Goal: Task Accomplishment & Management: Use online tool/utility

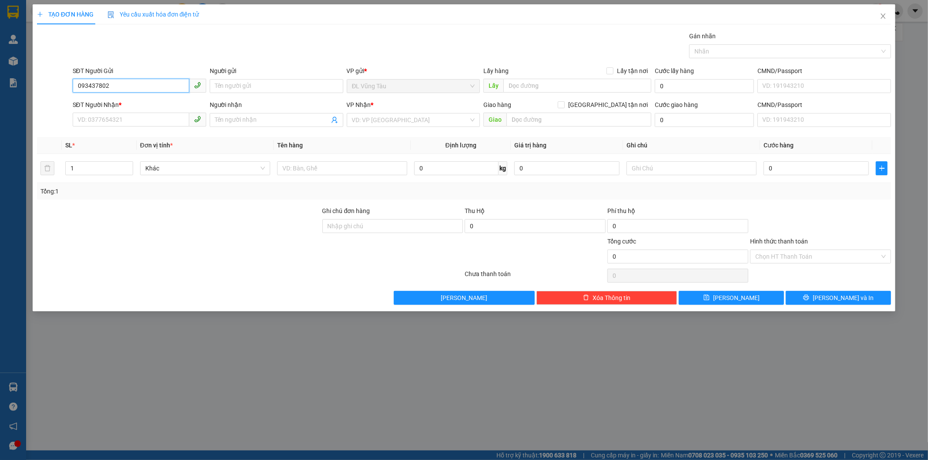
type input "0934378025"
click at [144, 106] on div "0934378025 - HƯƠNG" at bounding box center [139, 104] width 123 height 10
type input "HƯƠNG"
type input "0986329572"
type input "ĐÀO THUẬN"
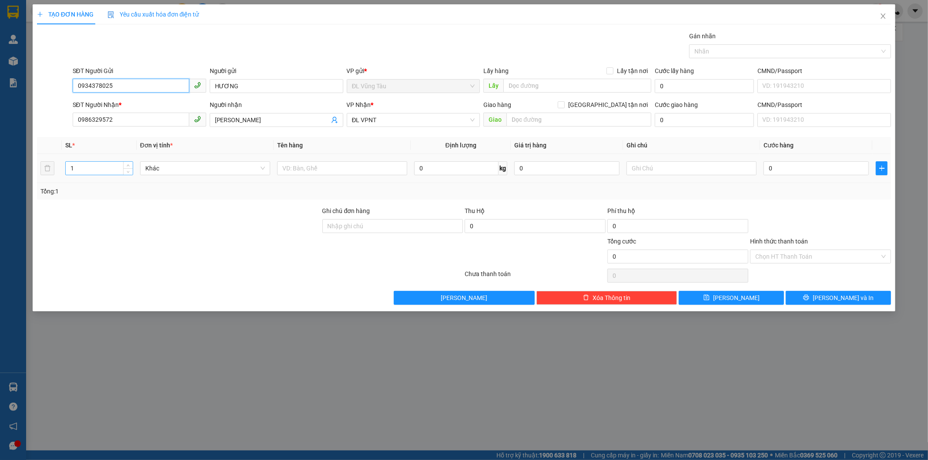
type input "0934378025"
drag, startPoint x: 71, startPoint y: 171, endPoint x: 57, endPoint y: 173, distance: 14.6
click at [57, 173] on tr "1 Khác 0 kg 0 0" at bounding box center [464, 168] width 854 height 29
type input "2"
click at [300, 166] on input "text" at bounding box center [342, 168] width 130 height 14
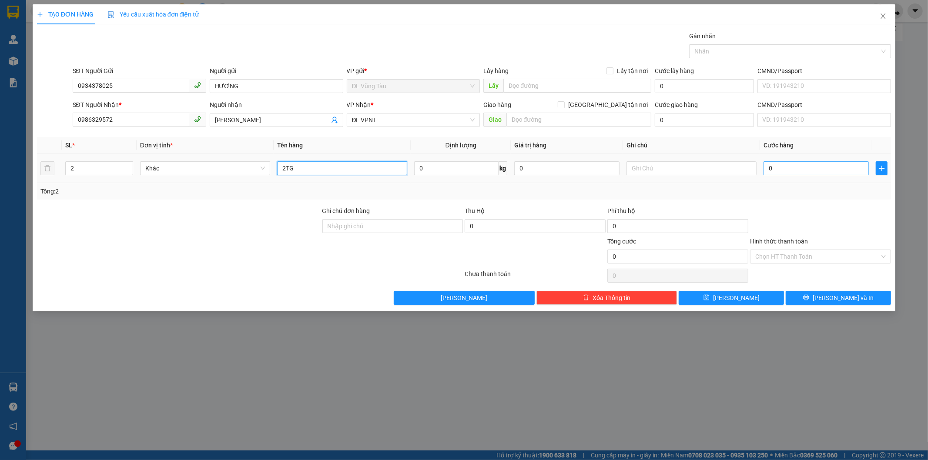
type input "2TG"
click at [786, 167] on input "0" at bounding box center [815, 168] width 105 height 14
type input "1"
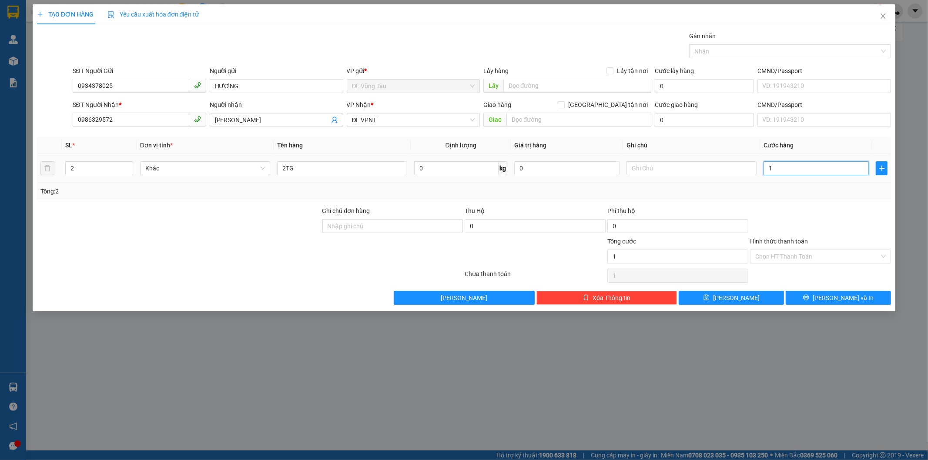
type input "10"
type input "100"
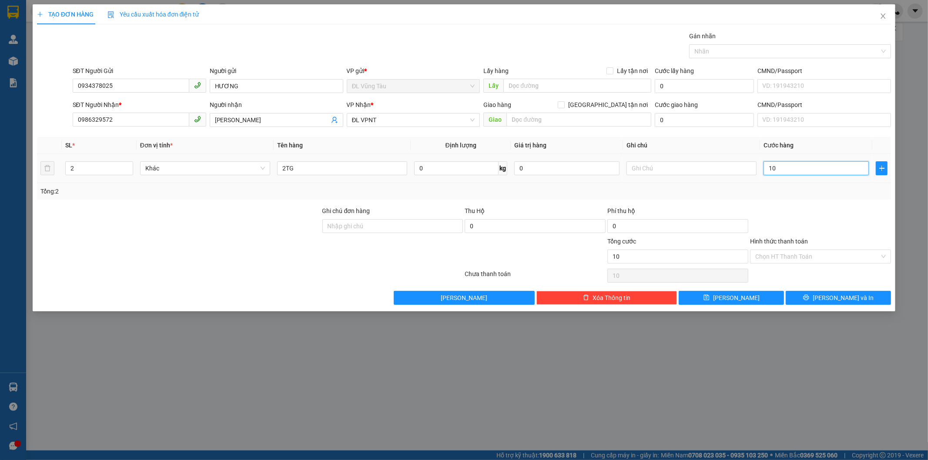
type input "100"
type input "1.000"
type input "10.000"
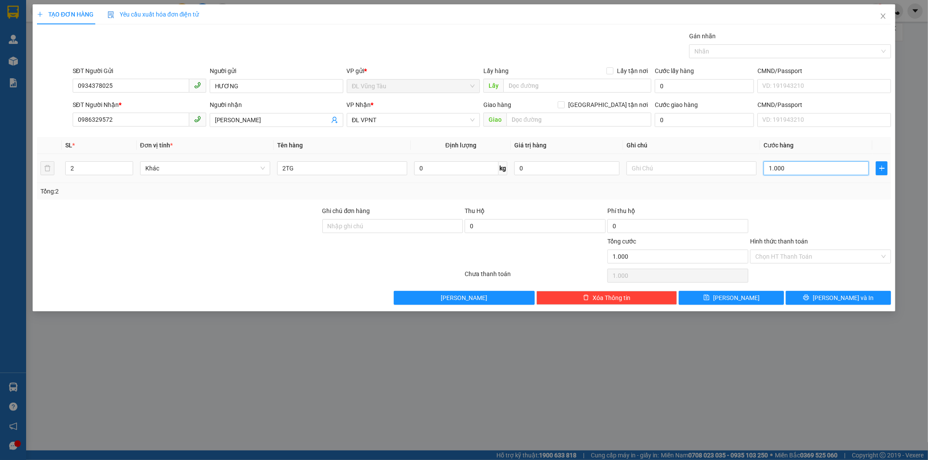
type input "10.000"
type input "100.000"
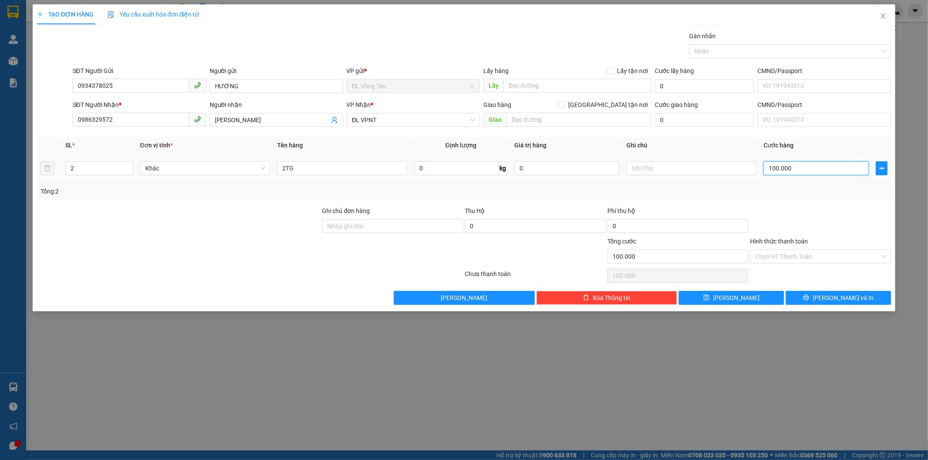
type input "10.000"
type input "1.000"
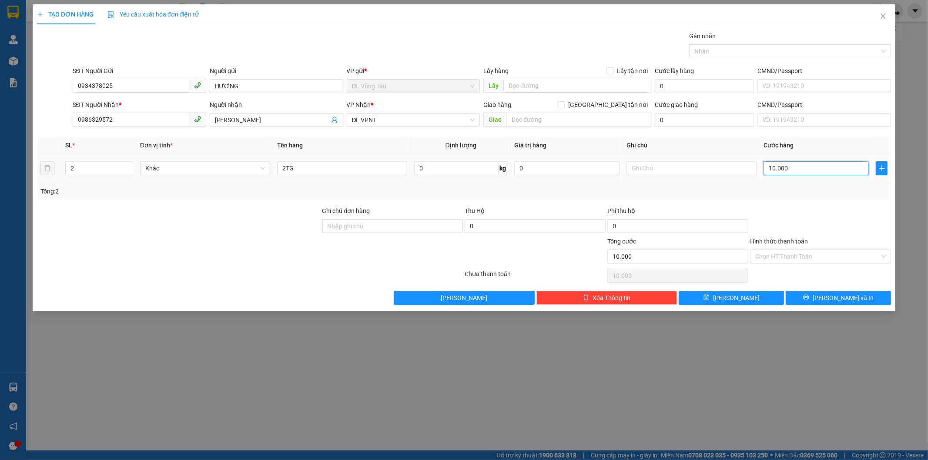
type input "1.000"
type input "100"
type input "10"
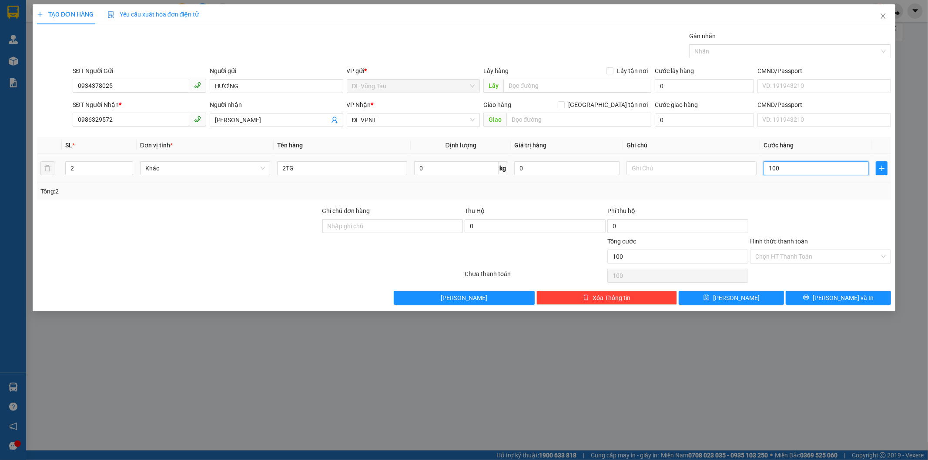
type input "10"
type input "1"
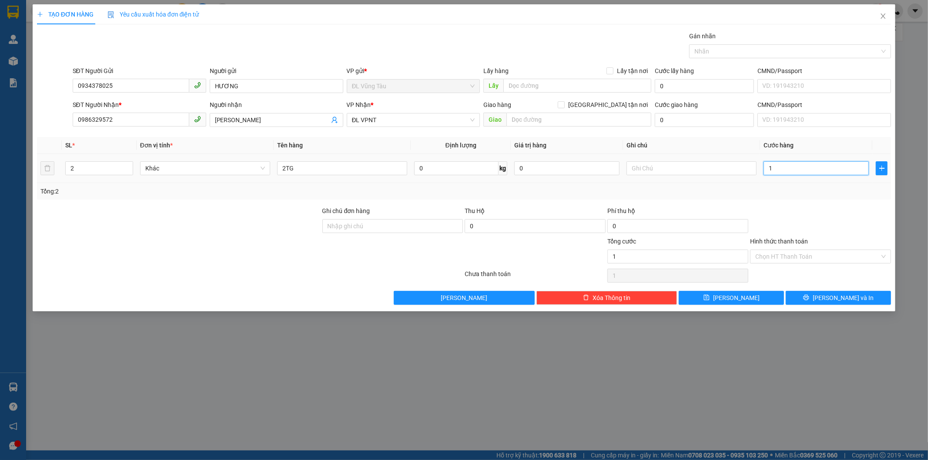
type input "0"
type input "04"
type input "4"
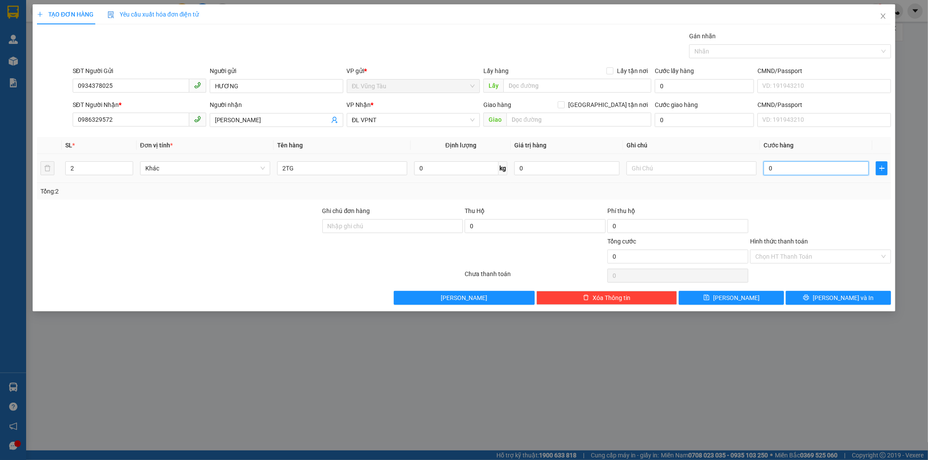
type input "4"
click at [775, 167] on input "04" at bounding box center [815, 168] width 105 height 14
type input "4.000"
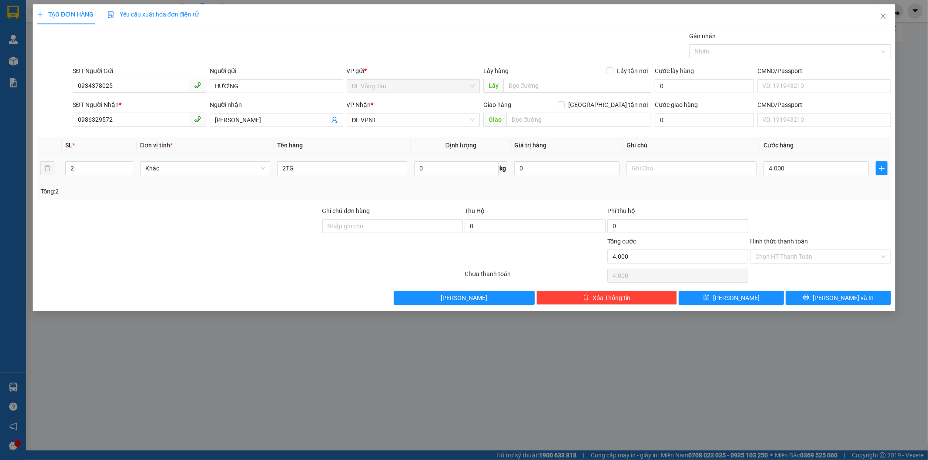
click at [773, 178] on td "4.000" at bounding box center [816, 168] width 112 height 29
click at [781, 171] on input "4.000" at bounding box center [815, 168] width 105 height 14
type input "8"
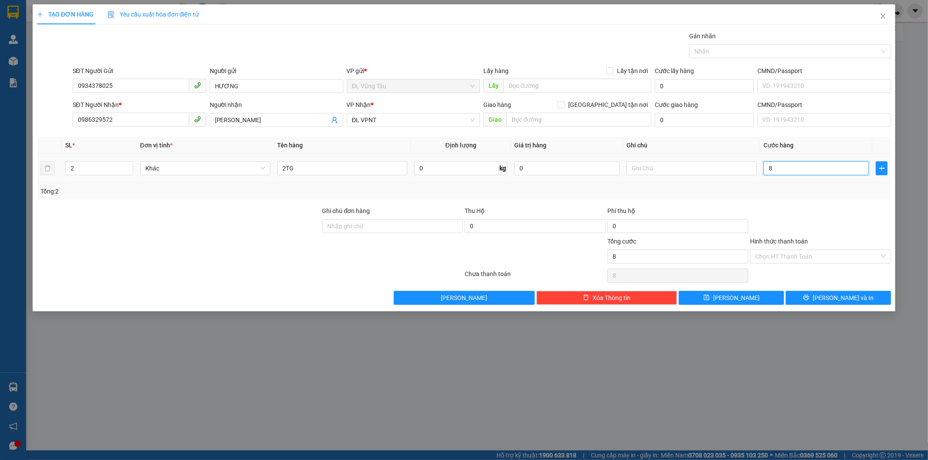
type input "80"
type input "800"
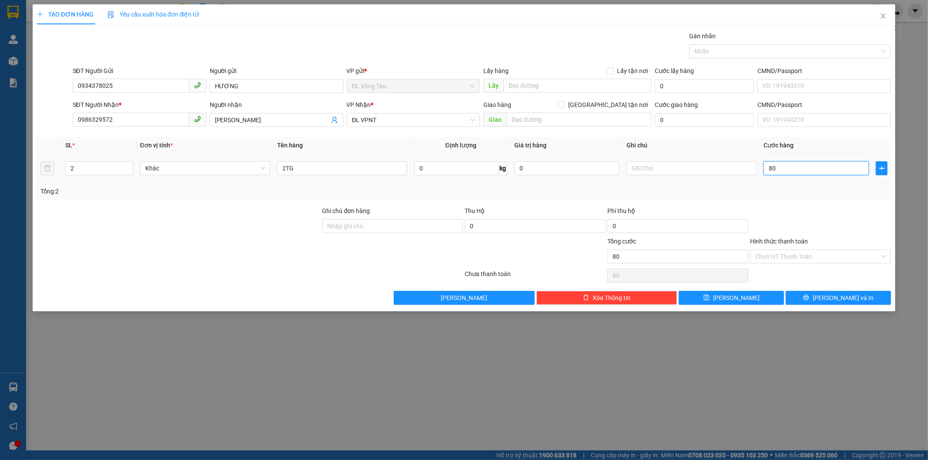
type input "800"
type input "8.000"
type input "80.000"
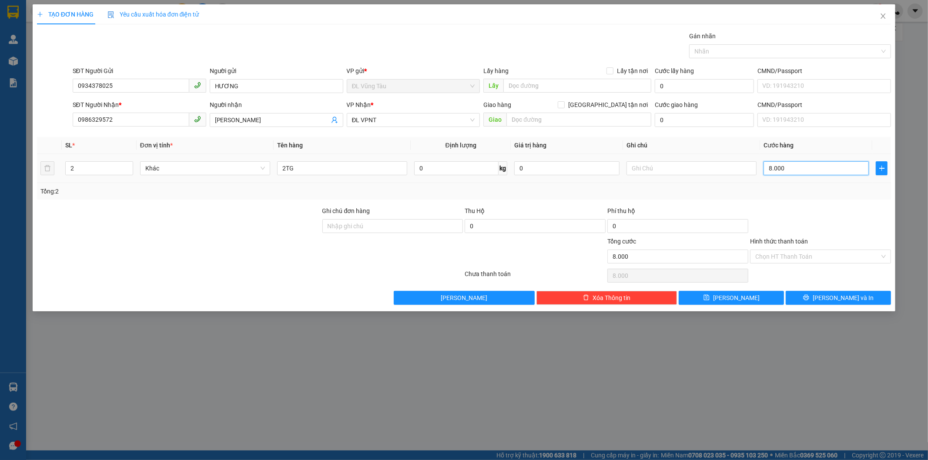
type input "80.000"
click at [792, 259] on input "Hình thức thanh toán" at bounding box center [817, 256] width 124 height 13
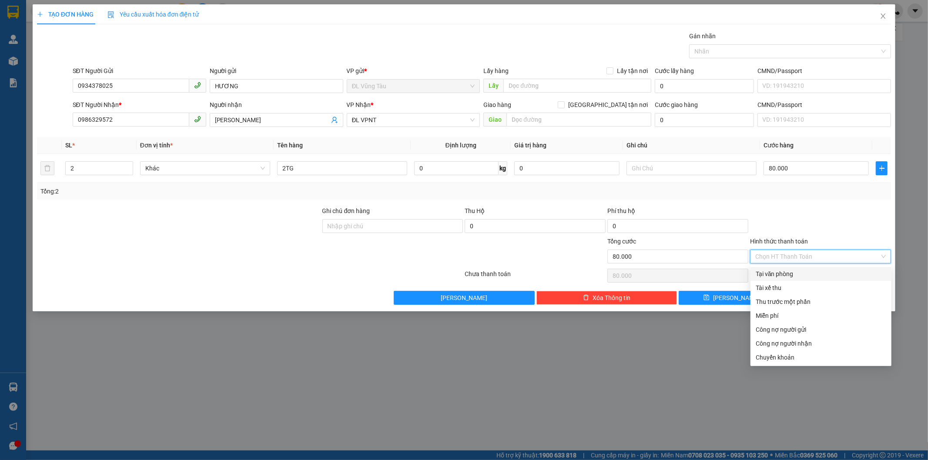
click at [788, 274] on div "Tại văn phòng" at bounding box center [821, 274] width 131 height 10
type input "0"
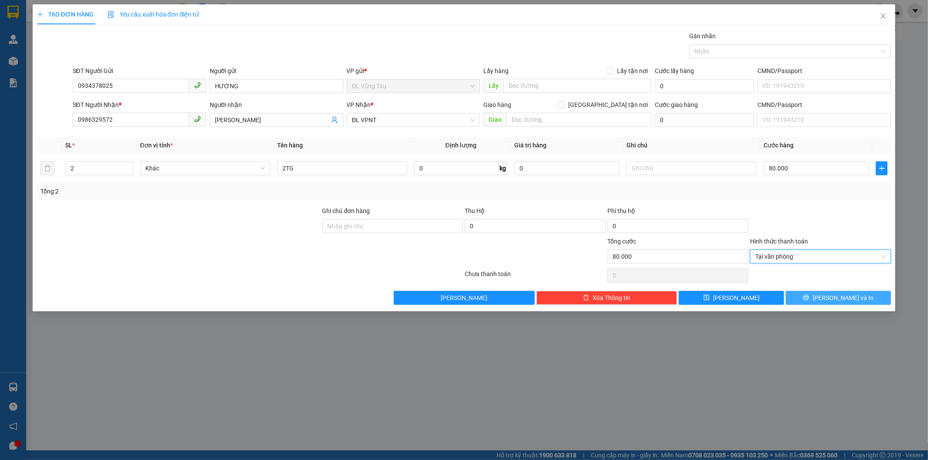
click at [806, 297] on button "Lưu và In" at bounding box center [838, 298] width 105 height 14
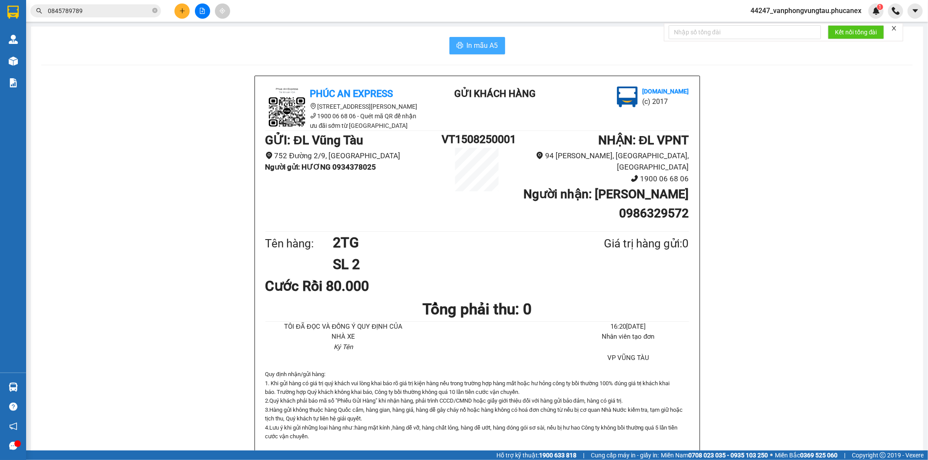
click at [479, 47] on span "In mẫu A5" at bounding box center [482, 45] width 31 height 11
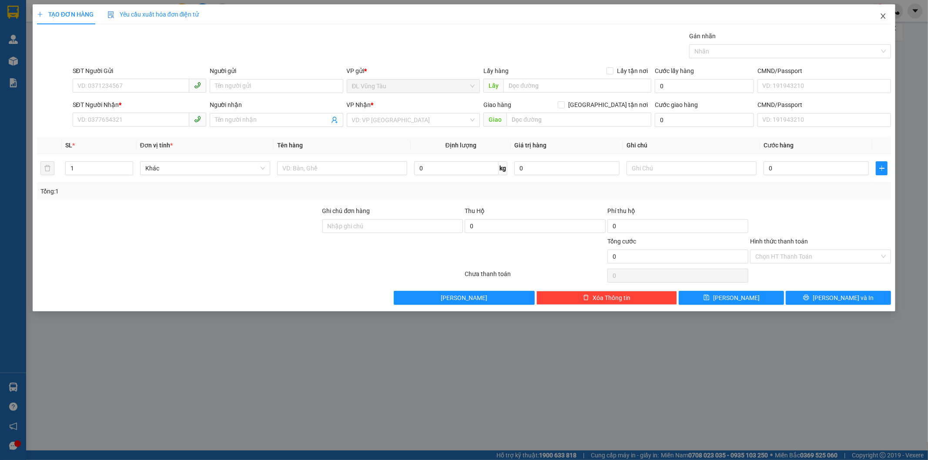
click at [885, 17] on icon "close" at bounding box center [883, 16] width 7 height 7
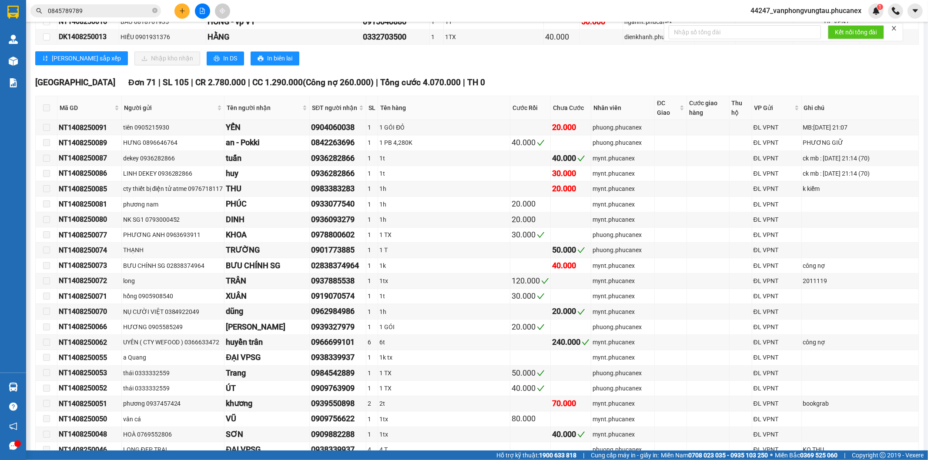
scroll to position [1256, 0]
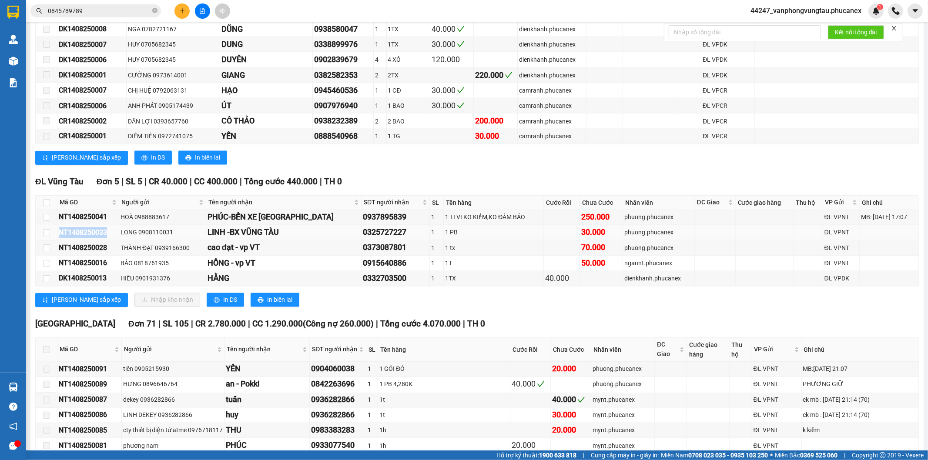
drag, startPoint x: 109, startPoint y: 236, endPoint x: 60, endPoint y: 238, distance: 49.2
click at [60, 238] on div "NT1408250033" at bounding box center [88, 233] width 59 height 11
copy div "NT1408250033"
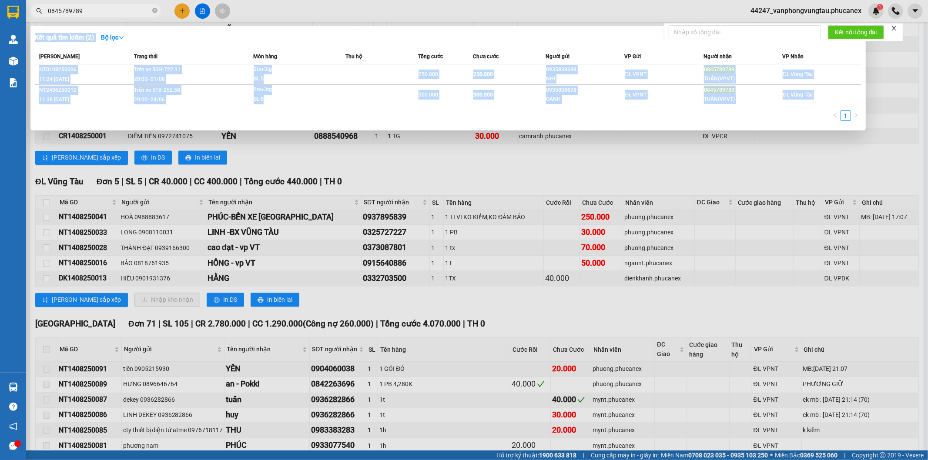
drag, startPoint x: 56, startPoint y: 19, endPoint x: 53, endPoint y: 10, distance: 9.2
click at [51, 13] on span "0845789789" at bounding box center [95, 10] width 131 height 13
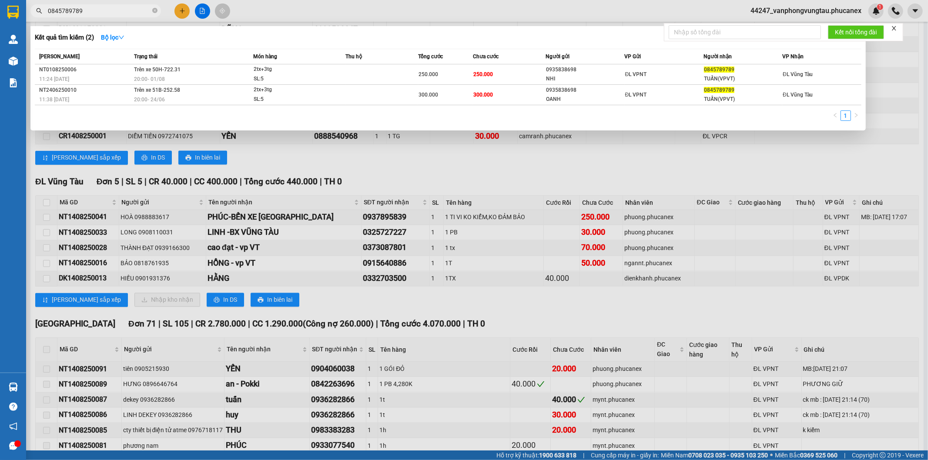
click at [89, 3] on div at bounding box center [464, 230] width 928 height 460
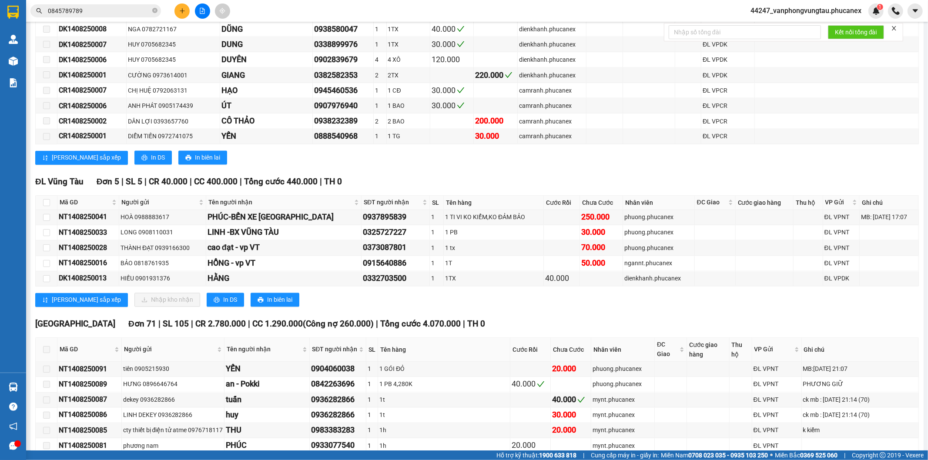
click at [89, 6] on input "0845789789" at bounding box center [99, 11] width 103 height 10
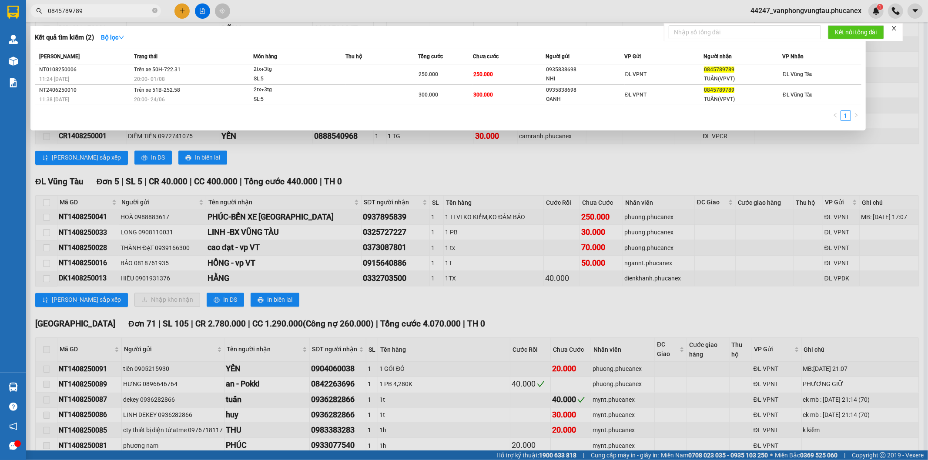
click at [89, 6] on input "0845789789" at bounding box center [99, 11] width 103 height 10
paste input "NT1408250033"
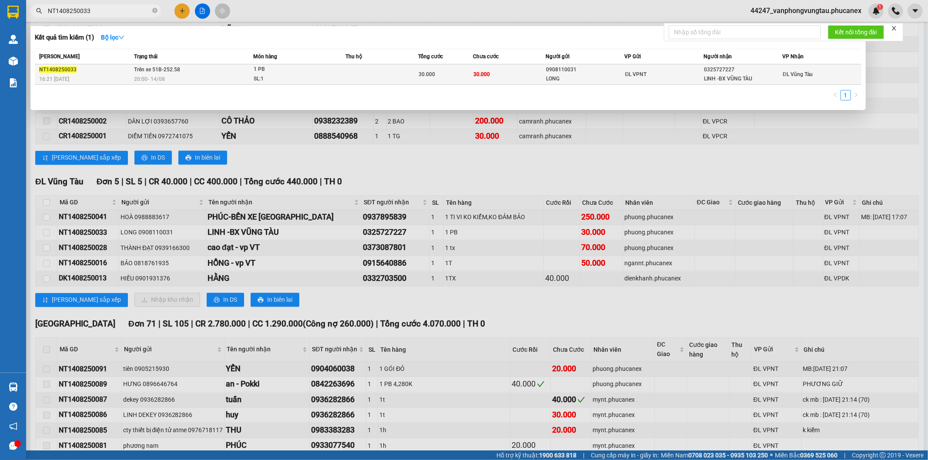
type input "NT1408250033"
click at [369, 73] on td at bounding box center [381, 74] width 73 height 20
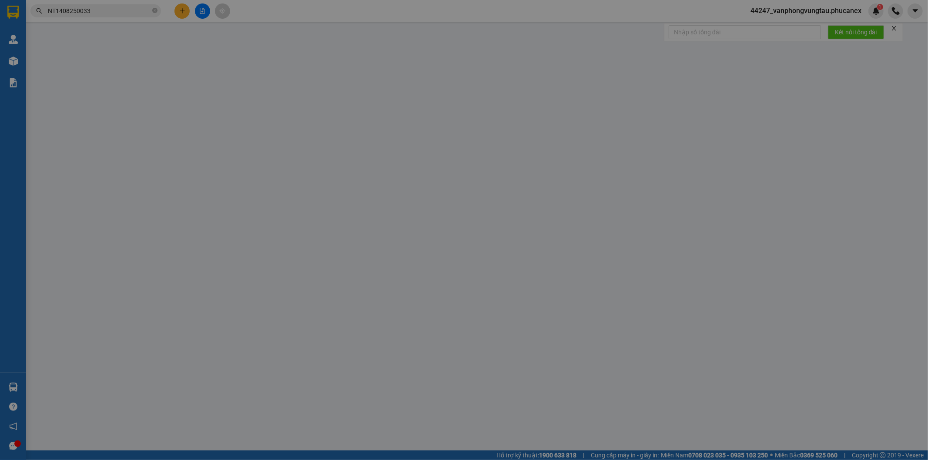
type input "0908110031"
type input "LONG"
type input "0325727227"
type input "LINH -BX VŨNG TÀU"
type input "30.000"
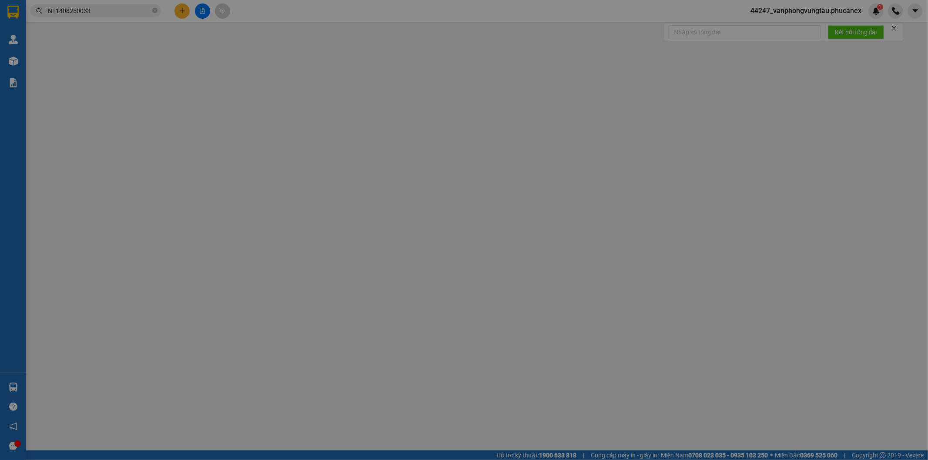
type input "30.000"
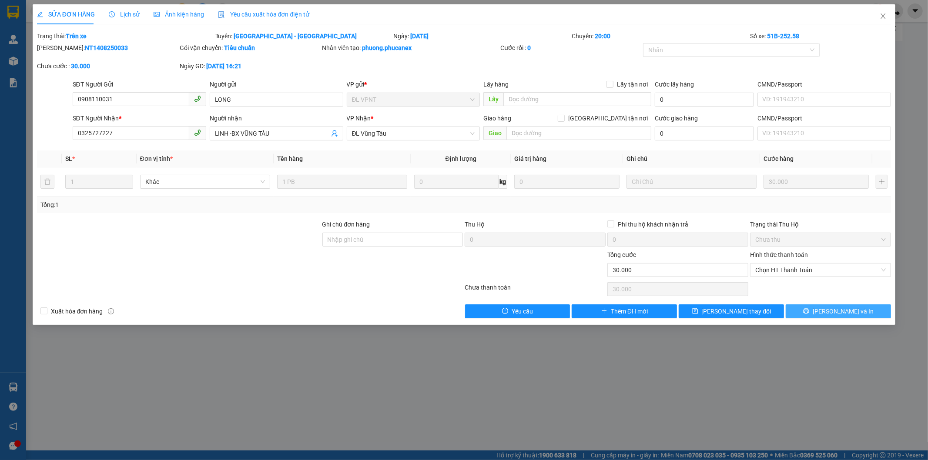
click at [809, 311] on icon "printer" at bounding box center [806, 311] width 6 height 6
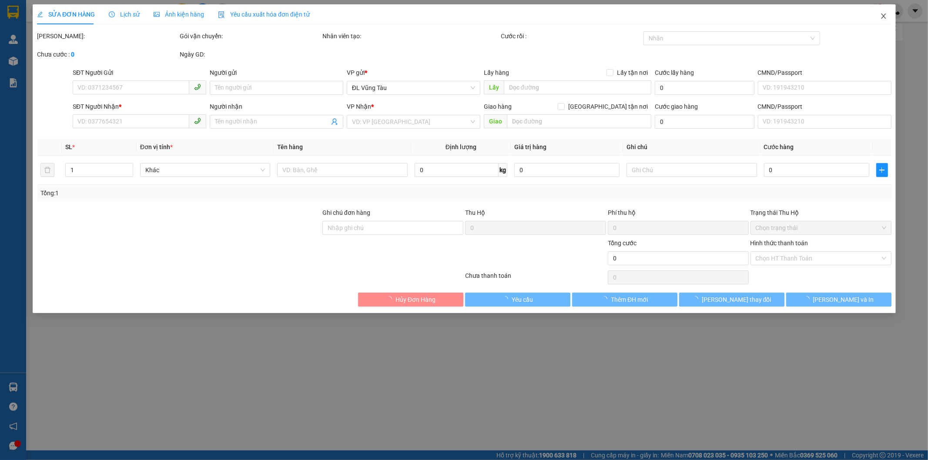
type input "0908110031"
type input "LONG"
type input "0325727227"
type input "LINH -BX VŨNG TÀU"
type input "30.000"
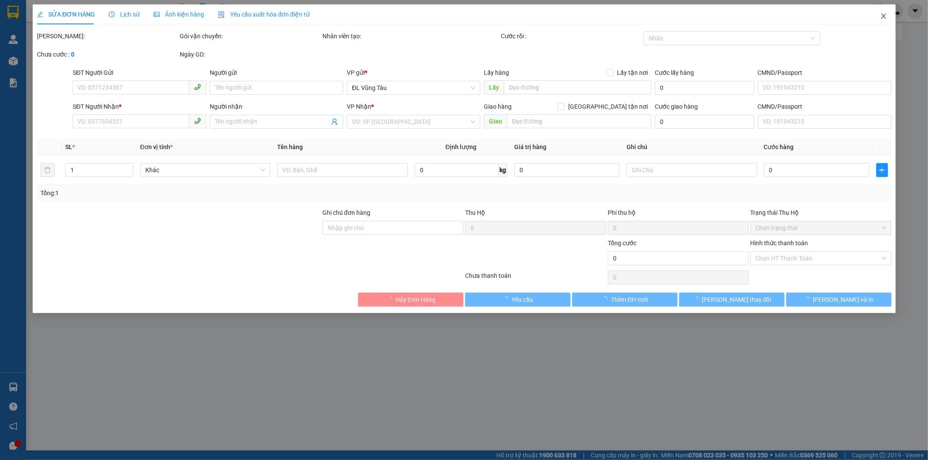
type input "30.000"
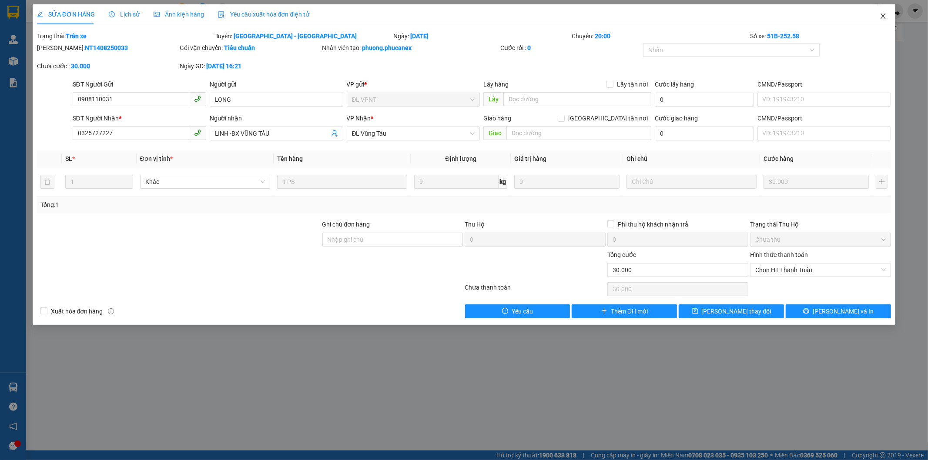
click at [882, 14] on icon "close" at bounding box center [883, 16] width 7 height 7
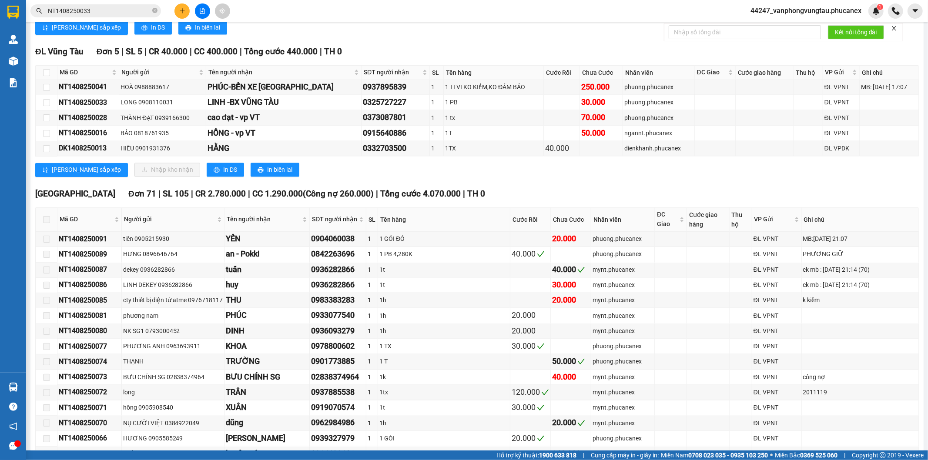
scroll to position [1353, 0]
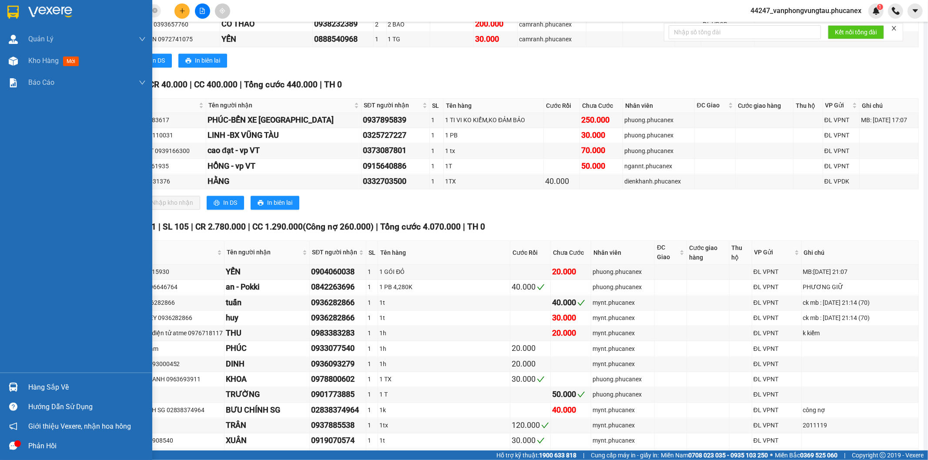
click at [10, 9] on img at bounding box center [12, 12] width 11 height 13
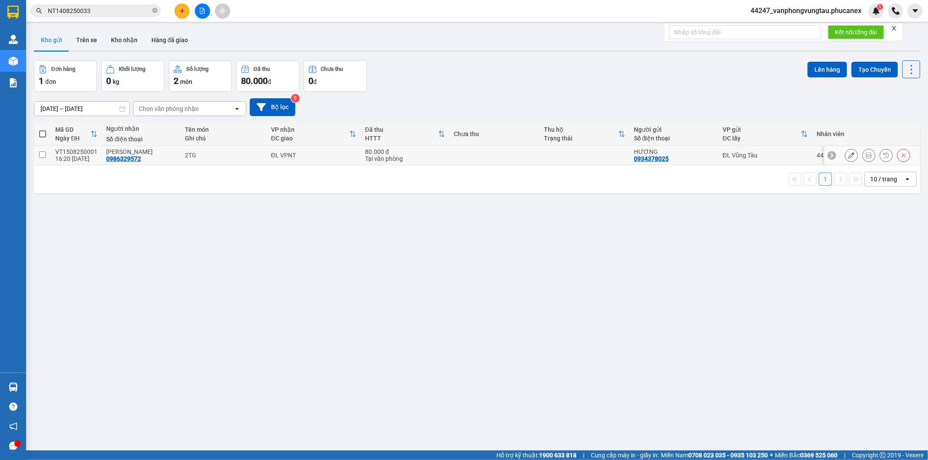
click at [48, 156] on td at bounding box center [42, 156] width 17 height 20
checkbox input "true"
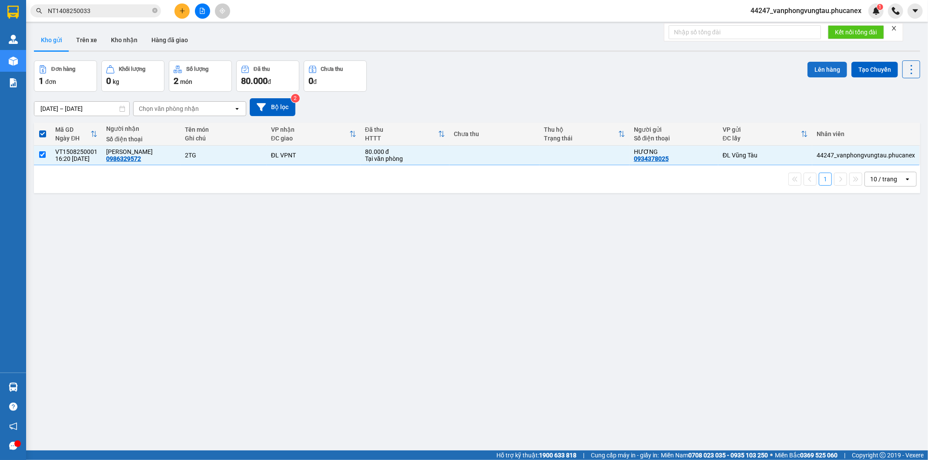
click at [826, 67] on button "Lên hàng" at bounding box center [827, 70] width 40 height 16
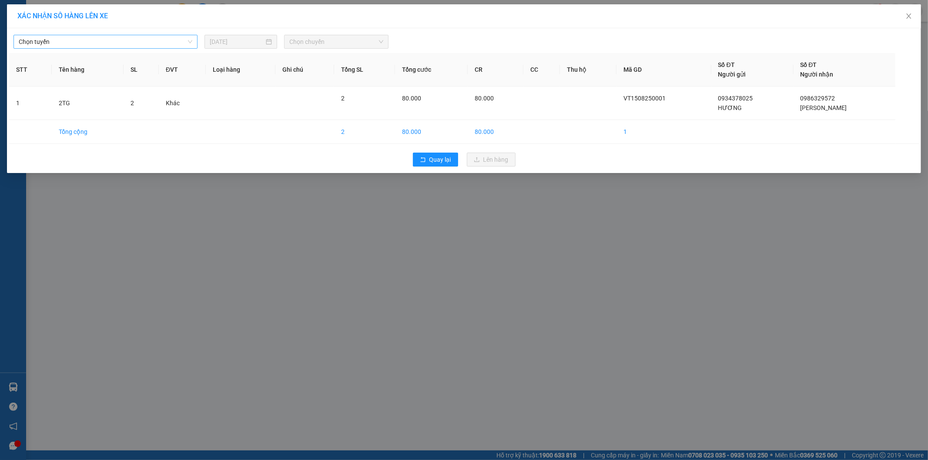
click at [159, 37] on span "Chọn tuyến" at bounding box center [106, 41] width 174 height 13
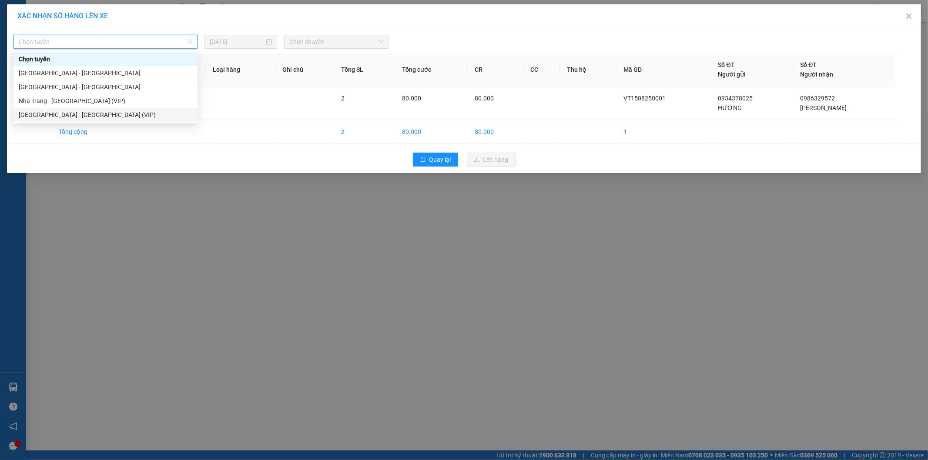
click at [92, 110] on div "Sài Gòn - Nha Trang (VIP)" at bounding box center [106, 115] width 174 height 10
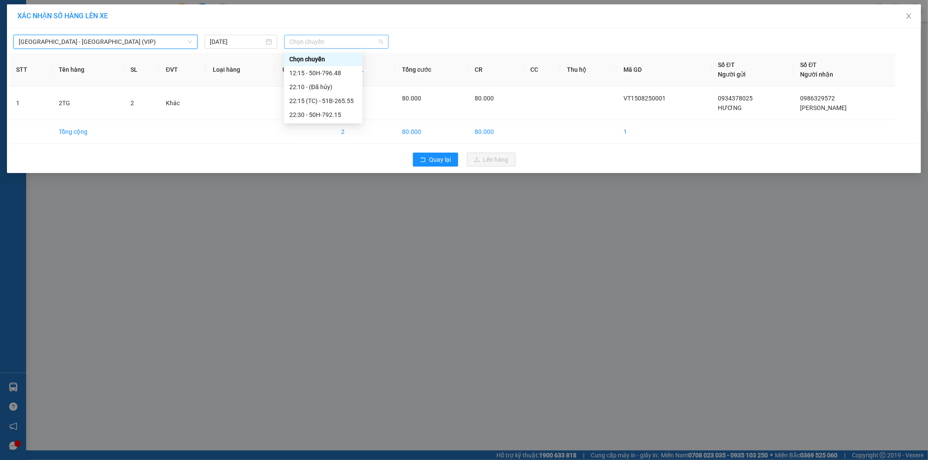
click at [308, 41] on span "Chọn chuyến" at bounding box center [336, 41] width 94 height 13
click at [302, 113] on div "22:30 - 50H-792.15" at bounding box center [323, 115] width 68 height 10
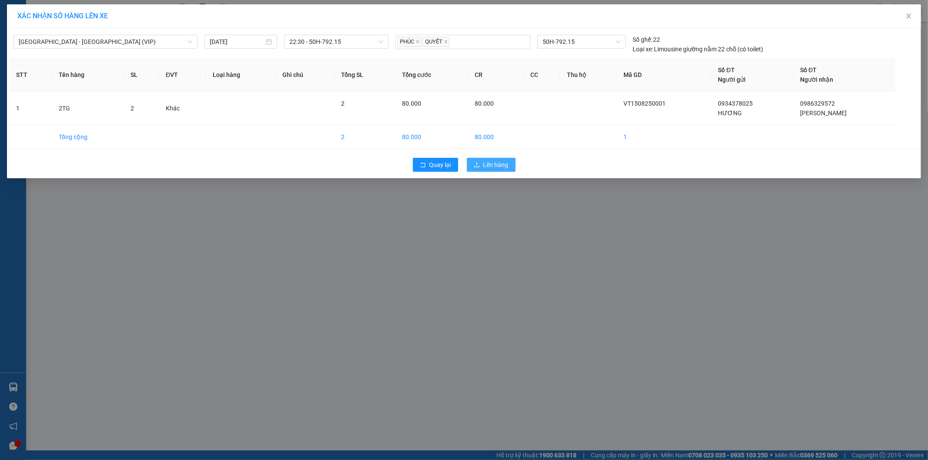
click at [503, 160] on span "Lên hàng" at bounding box center [495, 165] width 25 height 10
